Goal: Information Seeking & Learning: Learn about a topic

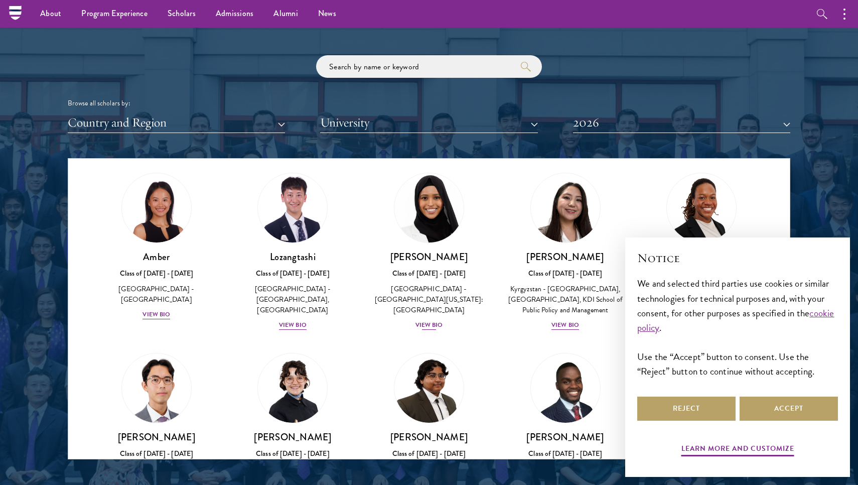
scroll to position [69, 0]
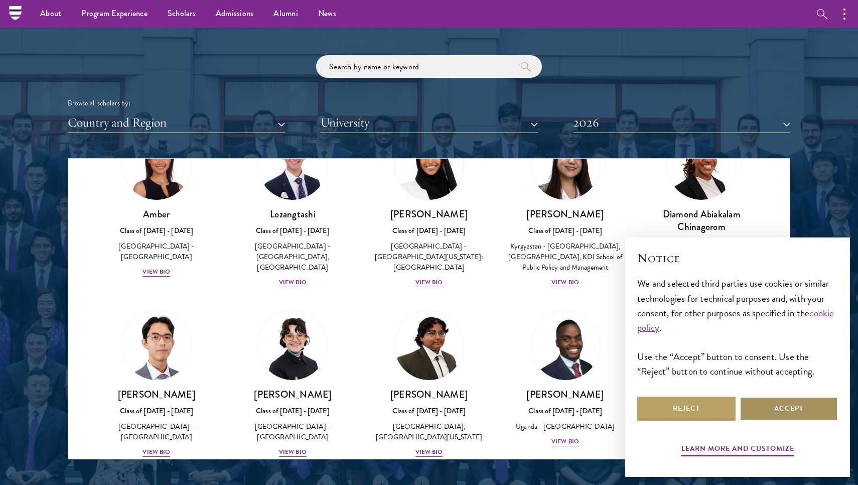
click at [816, 414] on button "Accept" at bounding box center [789, 409] width 98 height 24
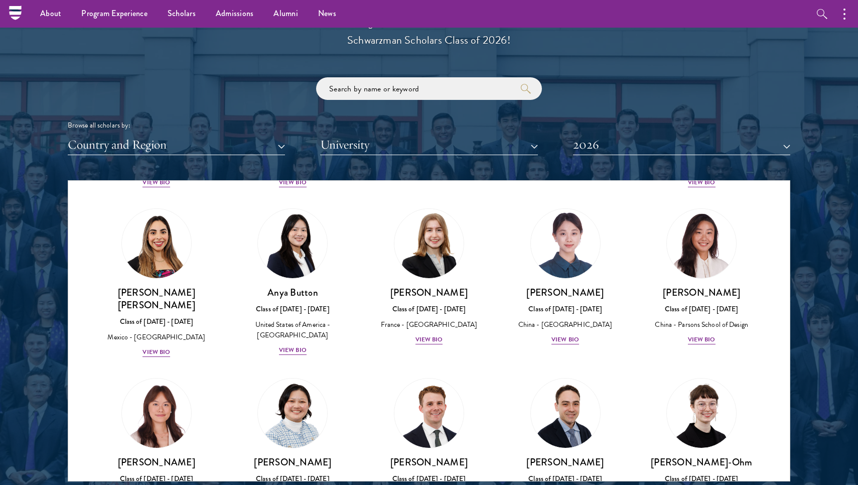
scroll to position [732, 0]
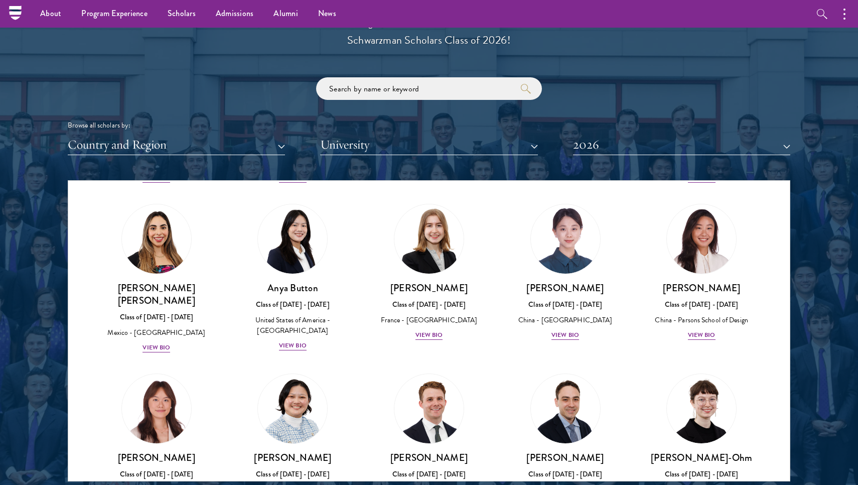
click at [517, 142] on button "University" at bounding box center [428, 145] width 217 height 21
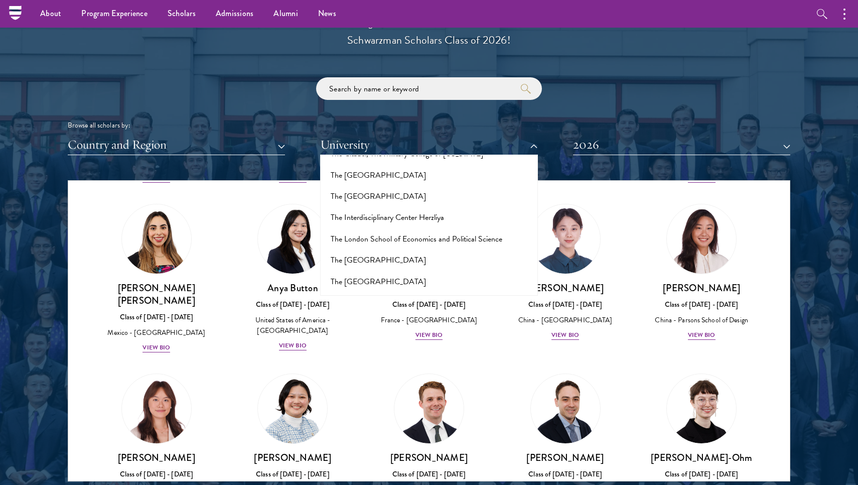
scroll to position [6258, 0]
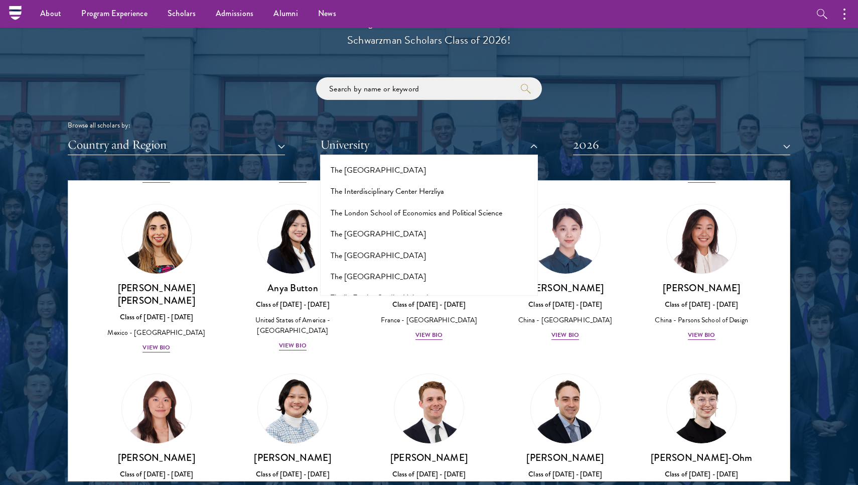
click at [354, 457] on button "[GEOGRAPHIC_DATA]" at bounding box center [428, 467] width 211 height 21
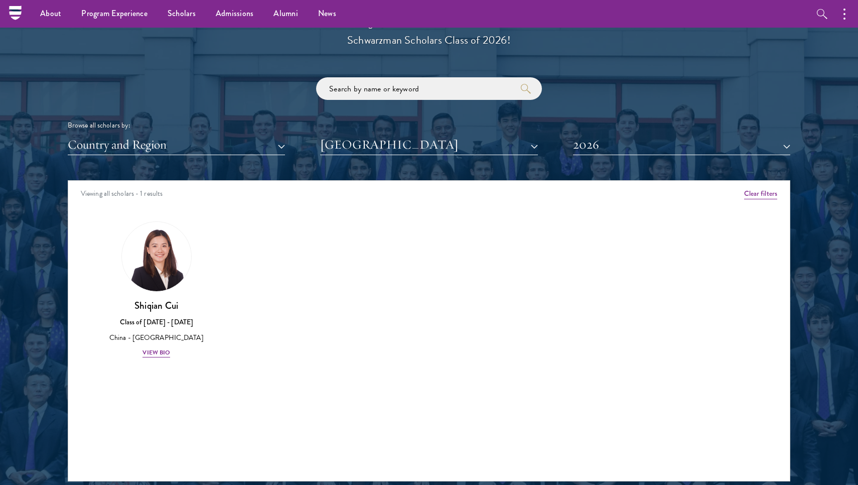
click at [650, 141] on button "2026" at bounding box center [681, 145] width 217 height 21
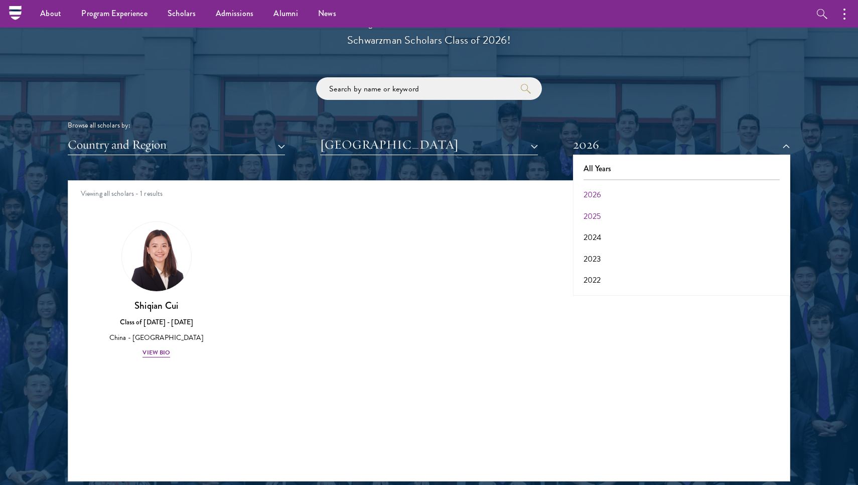
click at [602, 219] on button "2025" at bounding box center [681, 216] width 211 height 21
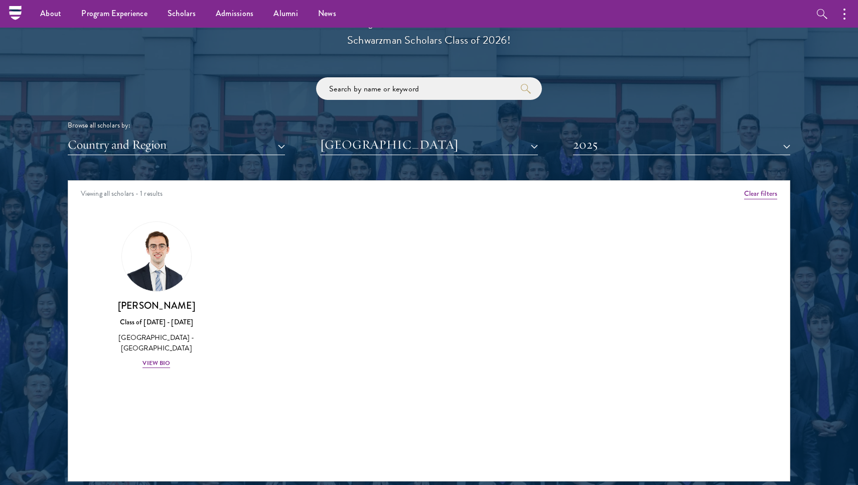
click at [631, 144] on button "2025" at bounding box center [681, 145] width 217 height 21
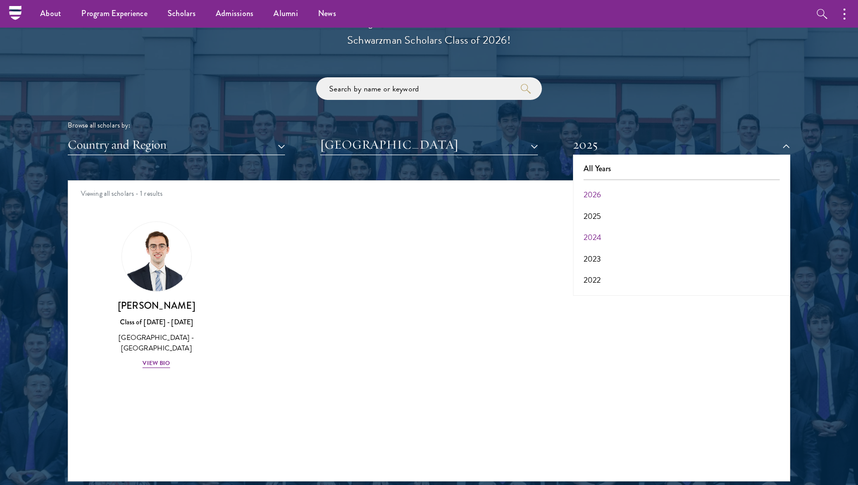
click at [613, 229] on button "2024" at bounding box center [681, 237] width 211 height 21
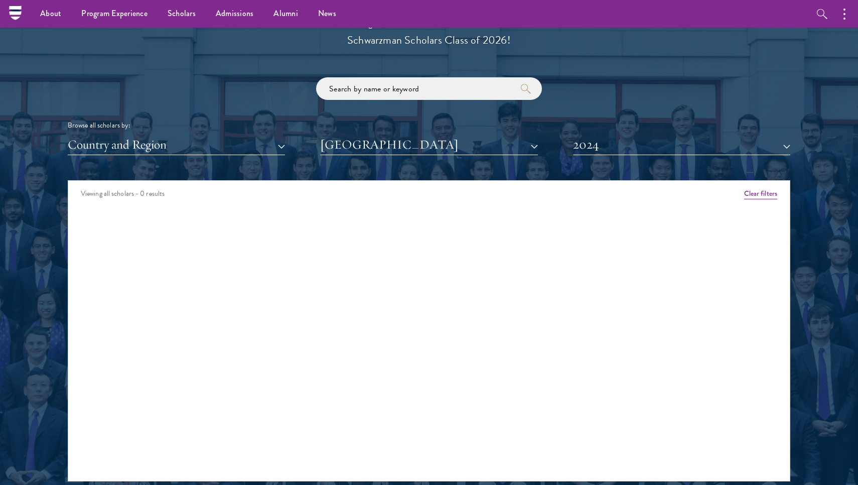
click at [615, 141] on button "2024" at bounding box center [681, 145] width 217 height 21
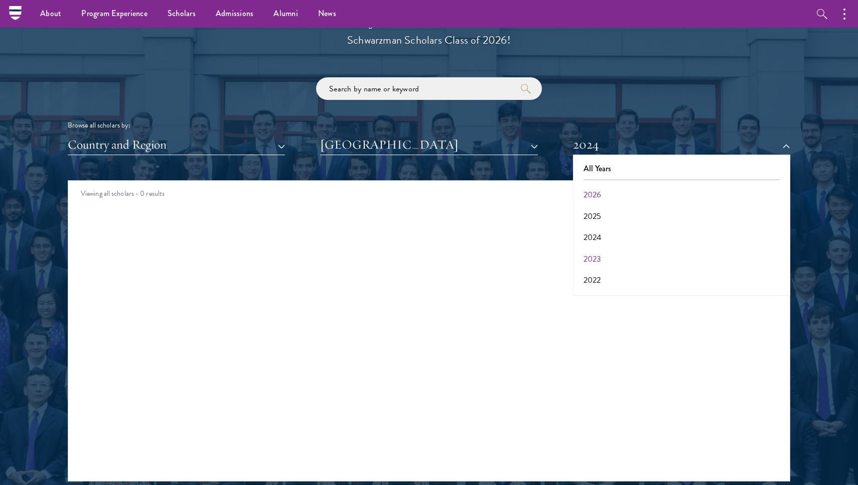
click at [588, 249] on button "2023" at bounding box center [681, 258] width 211 height 21
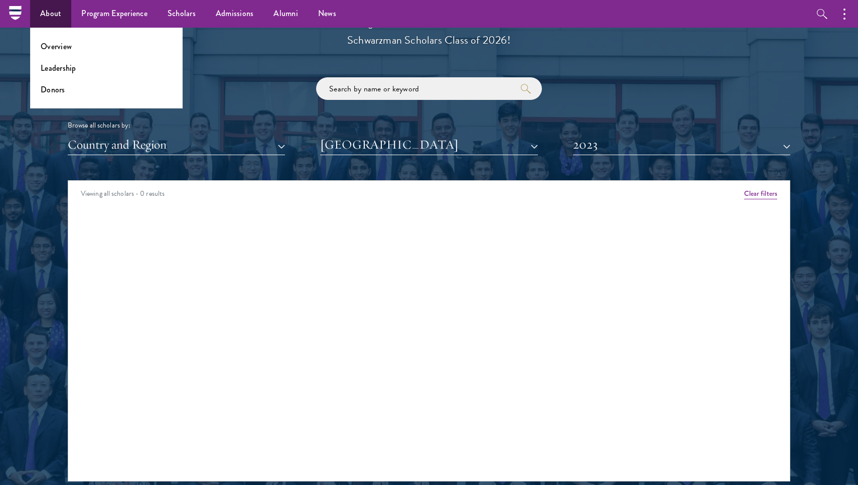
click at [62, 11] on link "About" at bounding box center [50, 14] width 41 height 28
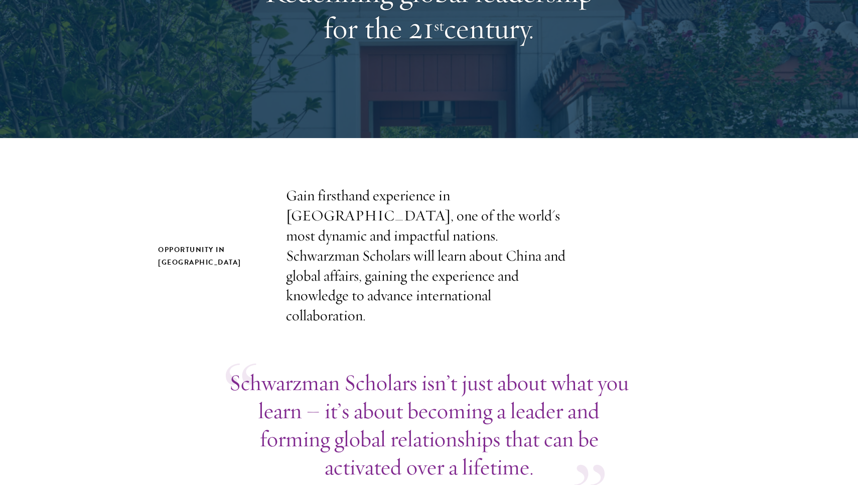
scroll to position [173, 0]
